Goal: Navigation & Orientation: Find specific page/section

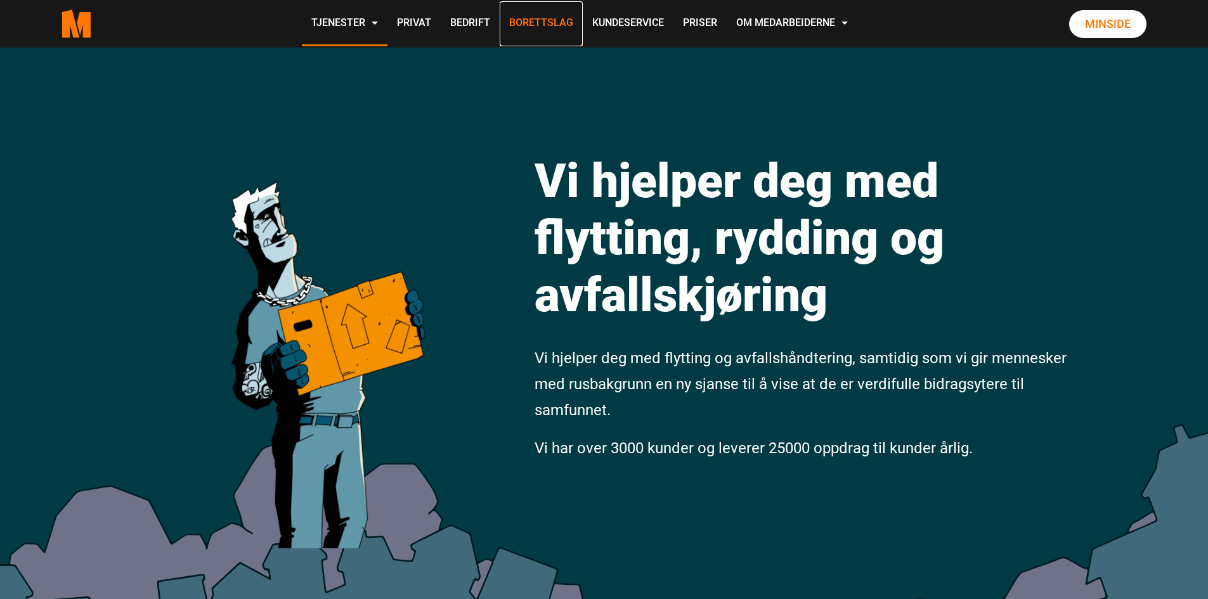
click at [534, 25] on link "Borettslag" at bounding box center [540, 23] width 83 height 45
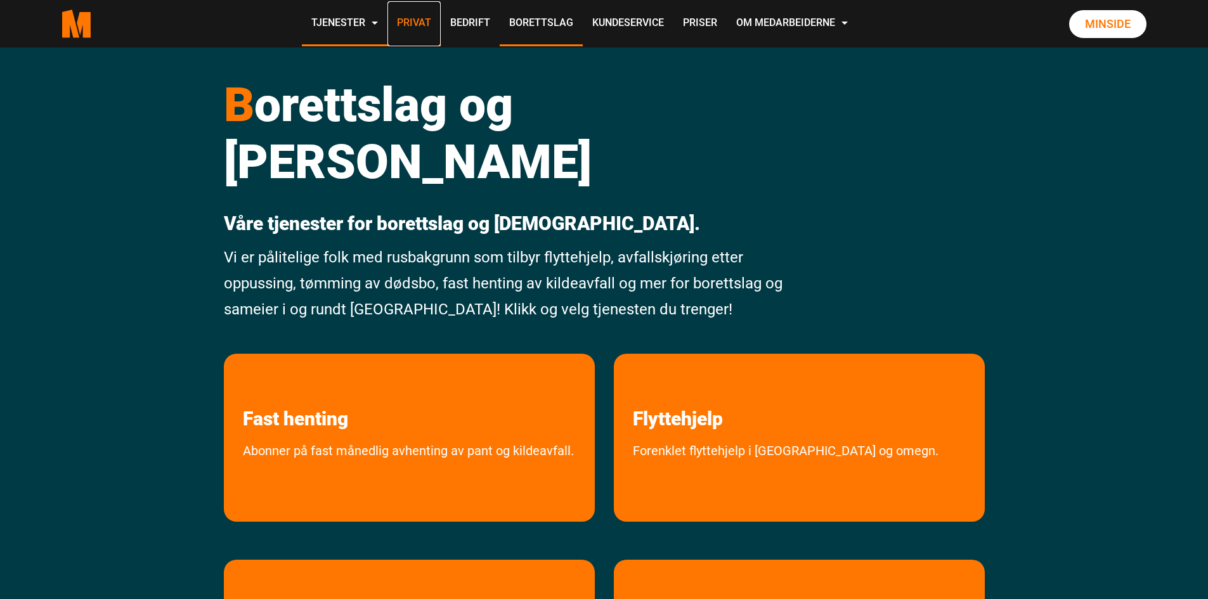
click at [426, 23] on link "Privat" at bounding box center [413, 23] width 53 height 45
